Goal: Subscribe to service/newsletter

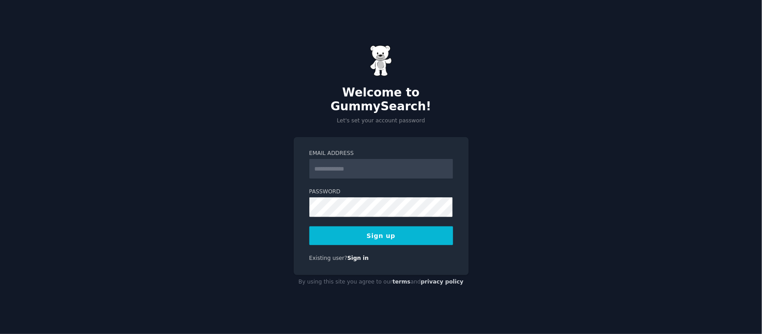
click at [324, 162] on input "Email Address" at bounding box center [382, 169] width 144 height 20
click at [359, 163] on input "**********" at bounding box center [382, 169] width 144 height 20
type input "**********"
click at [351, 231] on button "Sign up" at bounding box center [382, 235] width 144 height 19
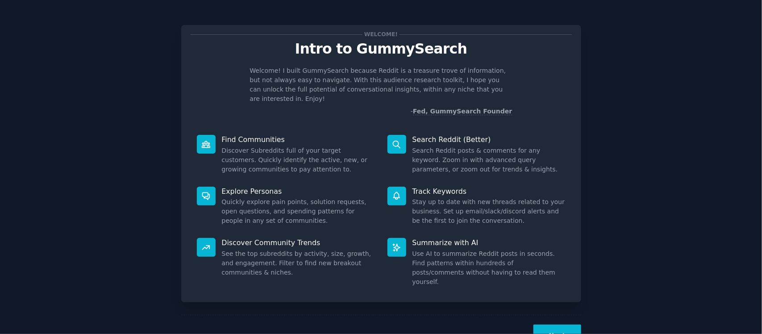
click at [564, 325] on button "Next" at bounding box center [558, 336] width 48 height 22
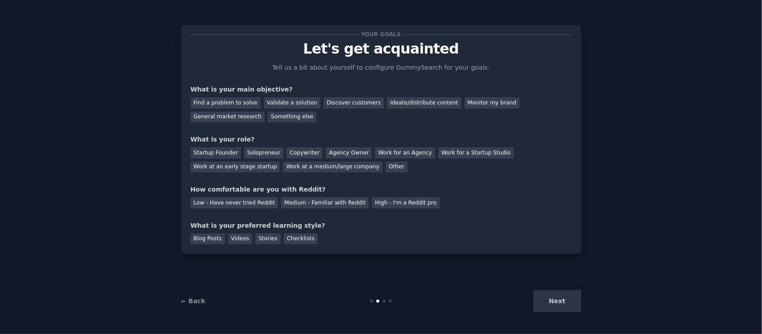
click at [545, 300] on div "Next" at bounding box center [515, 301] width 134 height 22
click at [235, 105] on div "Find a problem to solve" at bounding box center [226, 102] width 70 height 11
click at [276, 101] on div "Validate a solution" at bounding box center [292, 102] width 57 height 11
click at [228, 105] on div "Find a problem to solve" at bounding box center [226, 102] width 70 height 11
click at [280, 162] on div "Work at an early stage startup" at bounding box center [236, 167] width 90 height 11
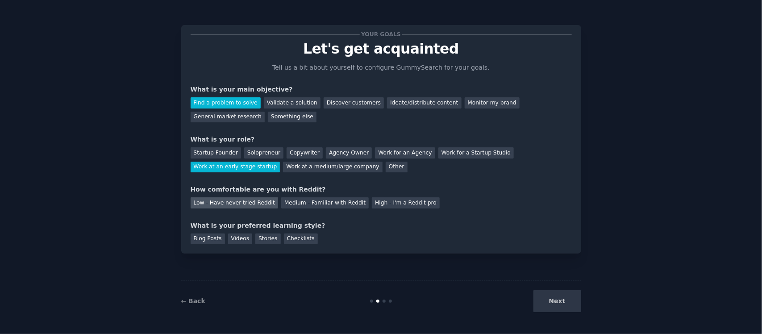
click at [251, 202] on div "Low - Have never tried Reddit" at bounding box center [235, 202] width 88 height 11
click at [215, 238] on div "Blog Posts" at bounding box center [208, 239] width 34 height 11
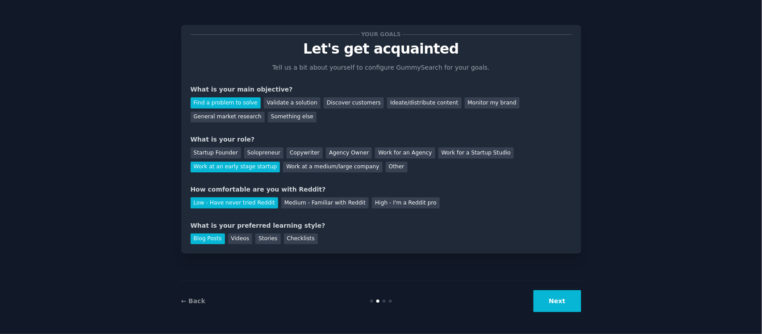
click at [552, 300] on button "Next" at bounding box center [558, 301] width 48 height 22
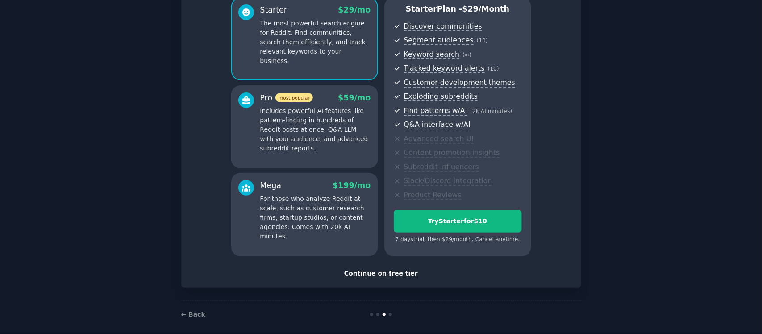
scroll to position [89, 0]
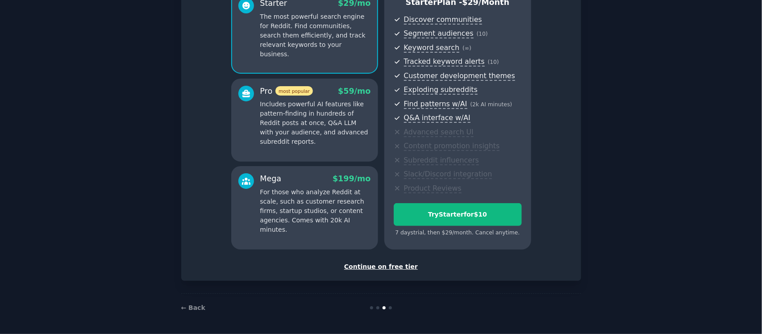
click at [405, 264] on div "Continue on free tier" at bounding box center [381, 266] width 381 height 9
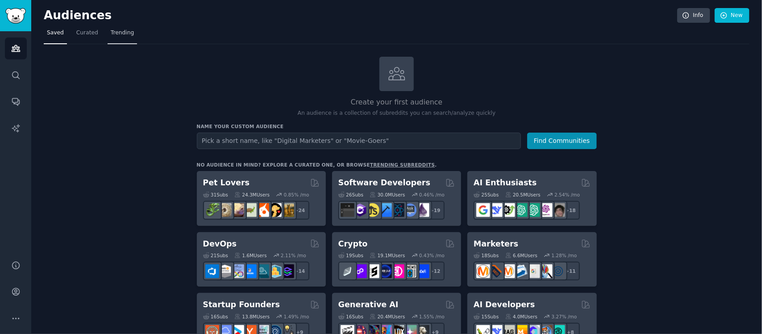
click at [118, 37] on span "Trending" at bounding box center [122, 33] width 23 height 8
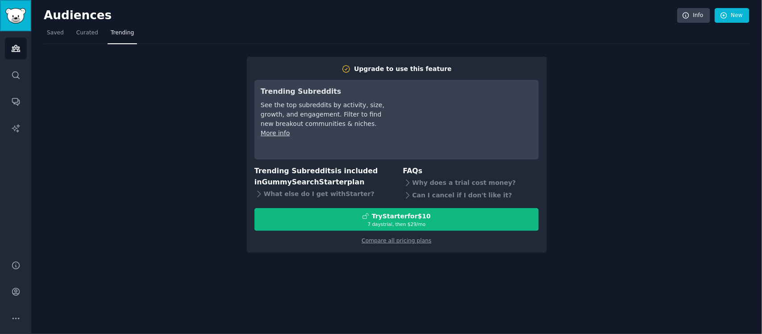
click at [15, 22] on img "Sidebar" at bounding box center [15, 16] width 21 height 16
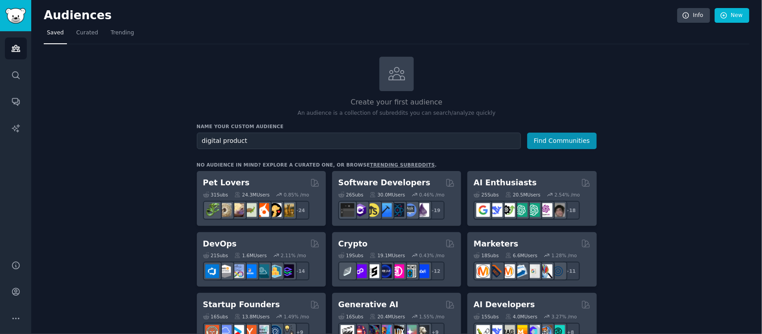
click at [527, 133] on button "Find Communities" at bounding box center [562, 141] width 70 height 17
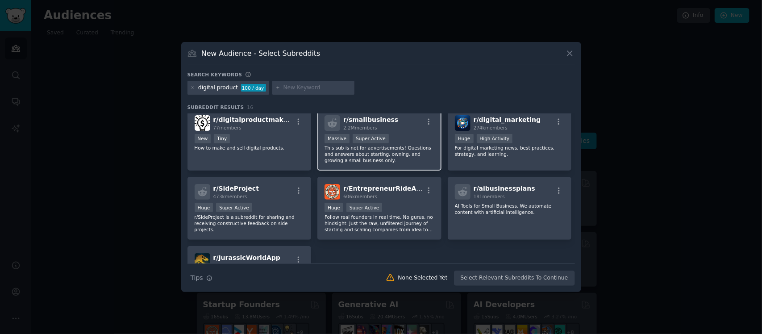
scroll to position [223, 0]
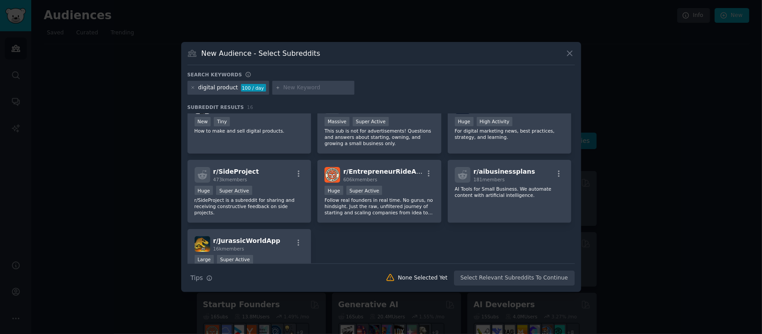
click at [572, 54] on icon at bounding box center [569, 53] width 9 height 9
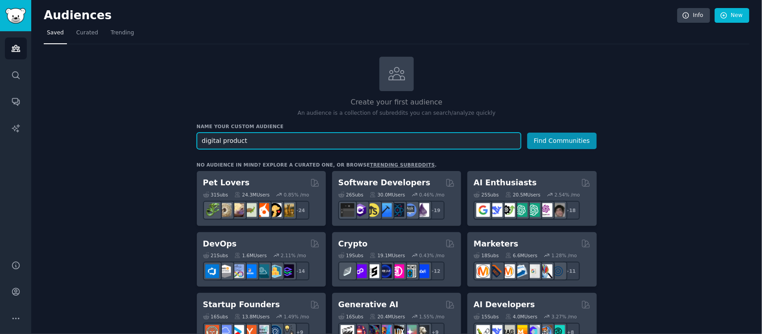
click at [362, 136] on input "digital product" at bounding box center [359, 141] width 324 height 17
type input "d"
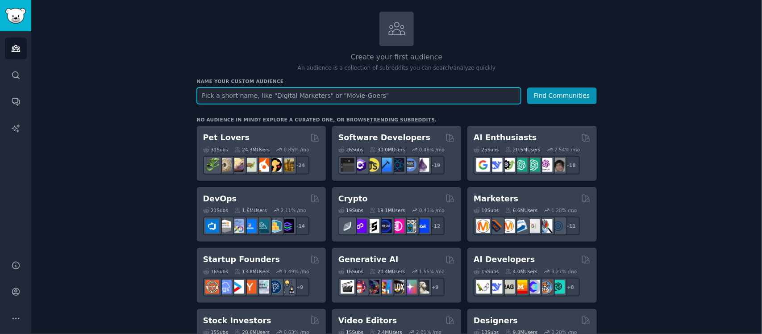
scroll to position [56, 0]
